Goal: Find contact information

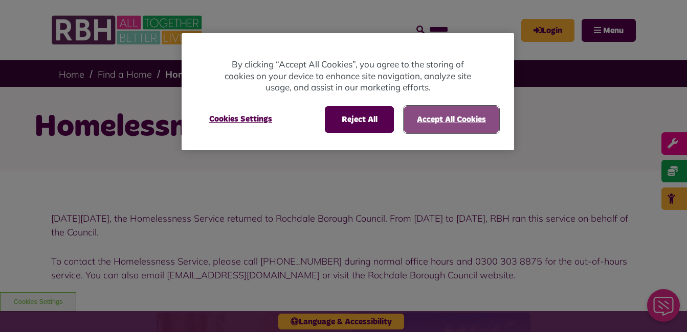
click at [462, 121] on button "Accept All Cookies" at bounding box center [451, 119] width 95 height 27
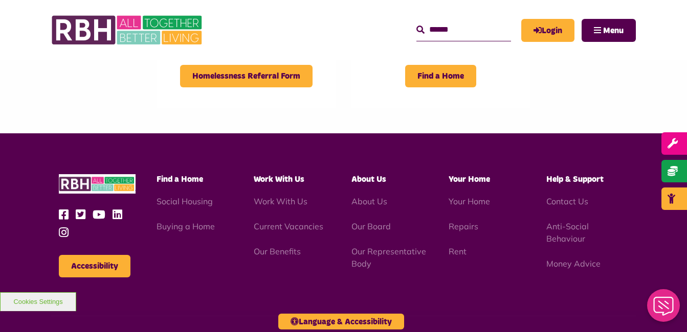
scroll to position [430, 0]
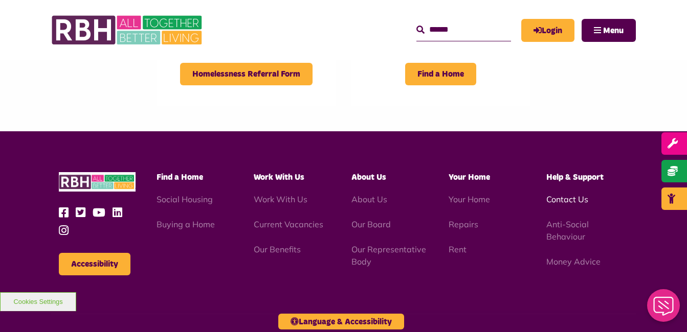
click at [558, 204] on link "Contact Us" at bounding box center [567, 199] width 42 height 10
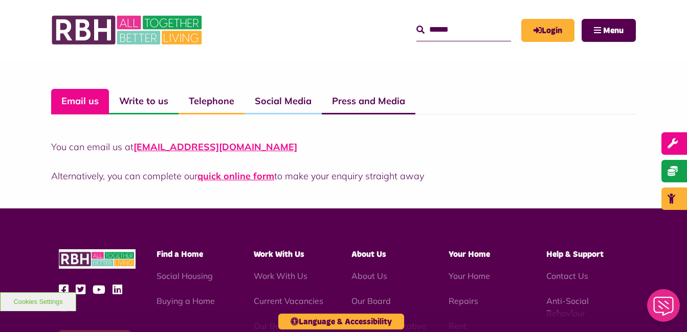
scroll to position [736, 0]
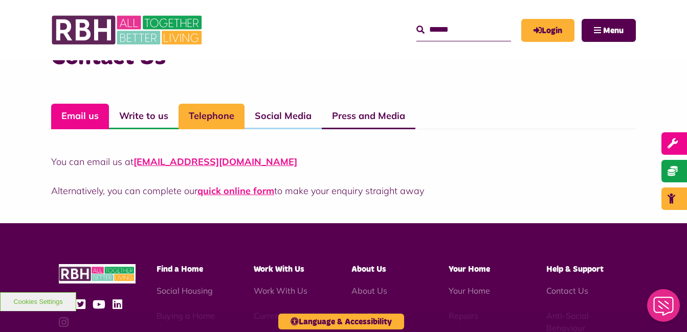
click at [209, 126] on link "Telephone" at bounding box center [211, 117] width 66 height 26
